Goal: Task Accomplishment & Management: Complete application form

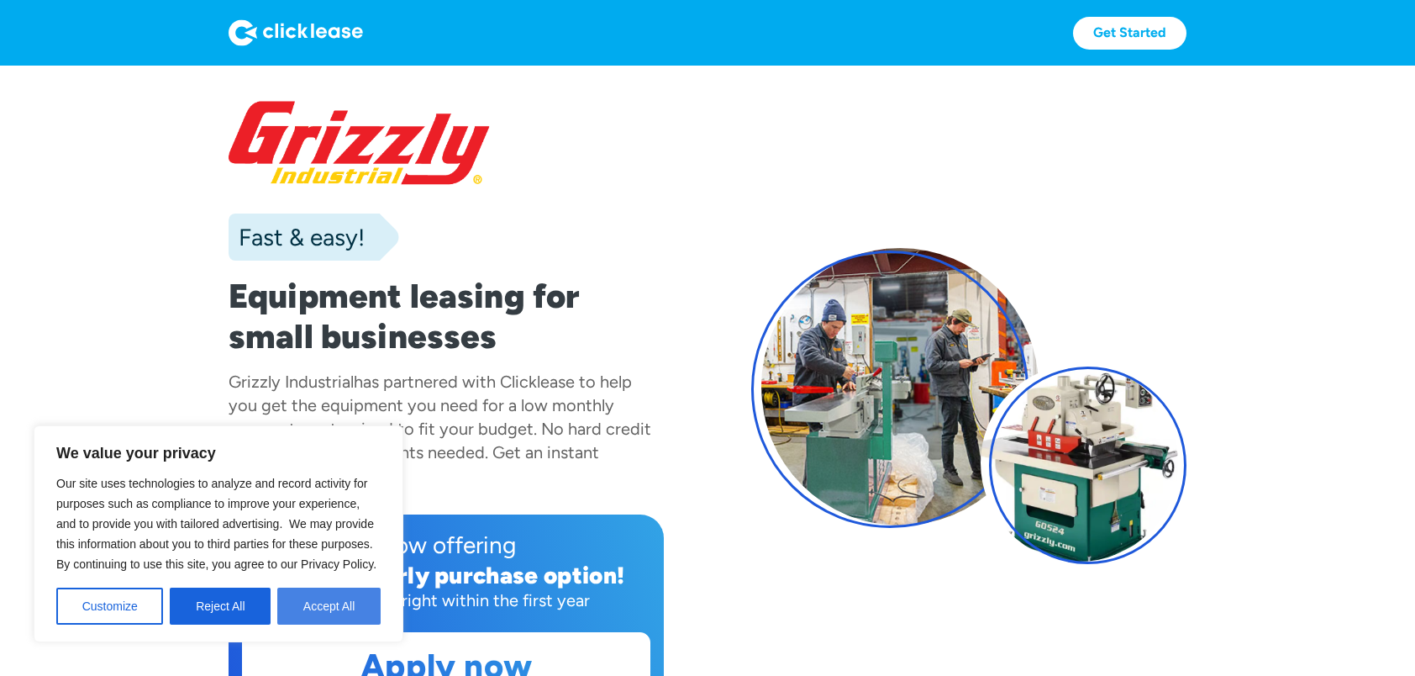
click at [338, 590] on button "Accept All" at bounding box center [328, 605] width 103 height 37
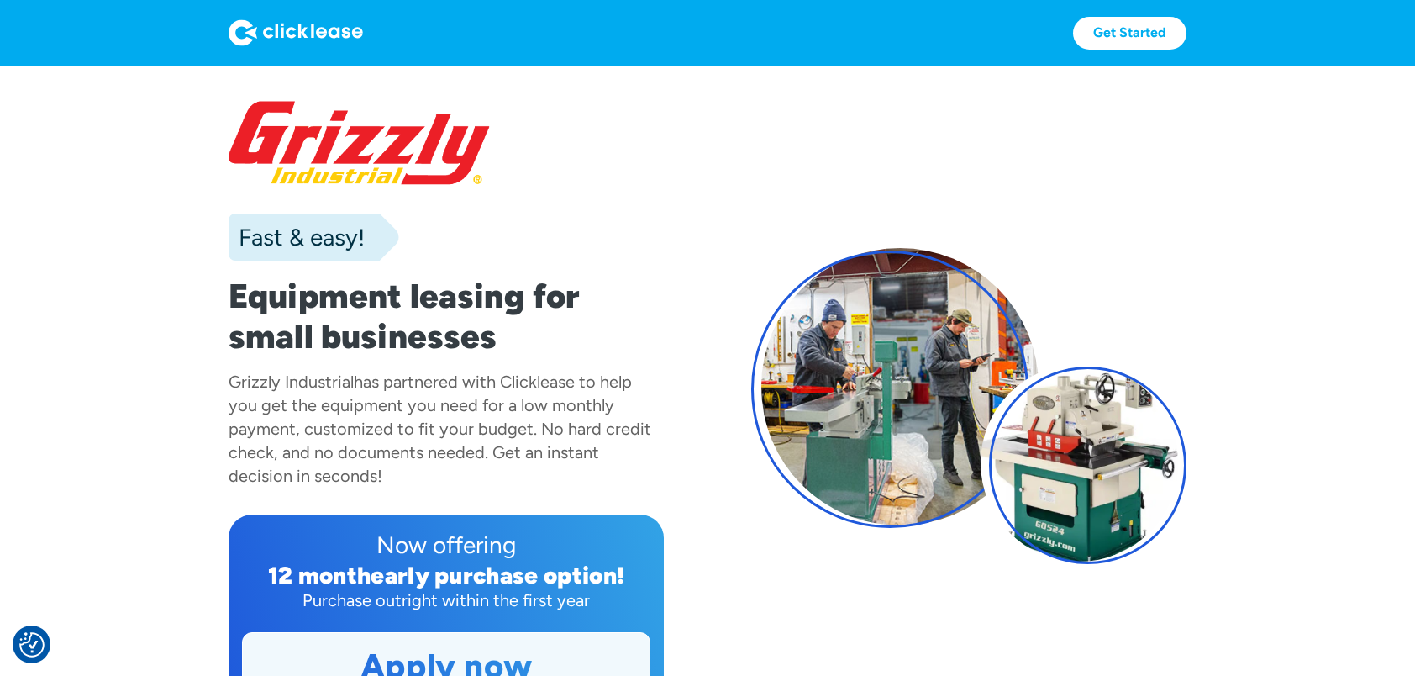
click at [504, 660] on link "Apply now" at bounding box center [446, 666] width 407 height 66
